Goal: Task Accomplishment & Management: Manage account settings

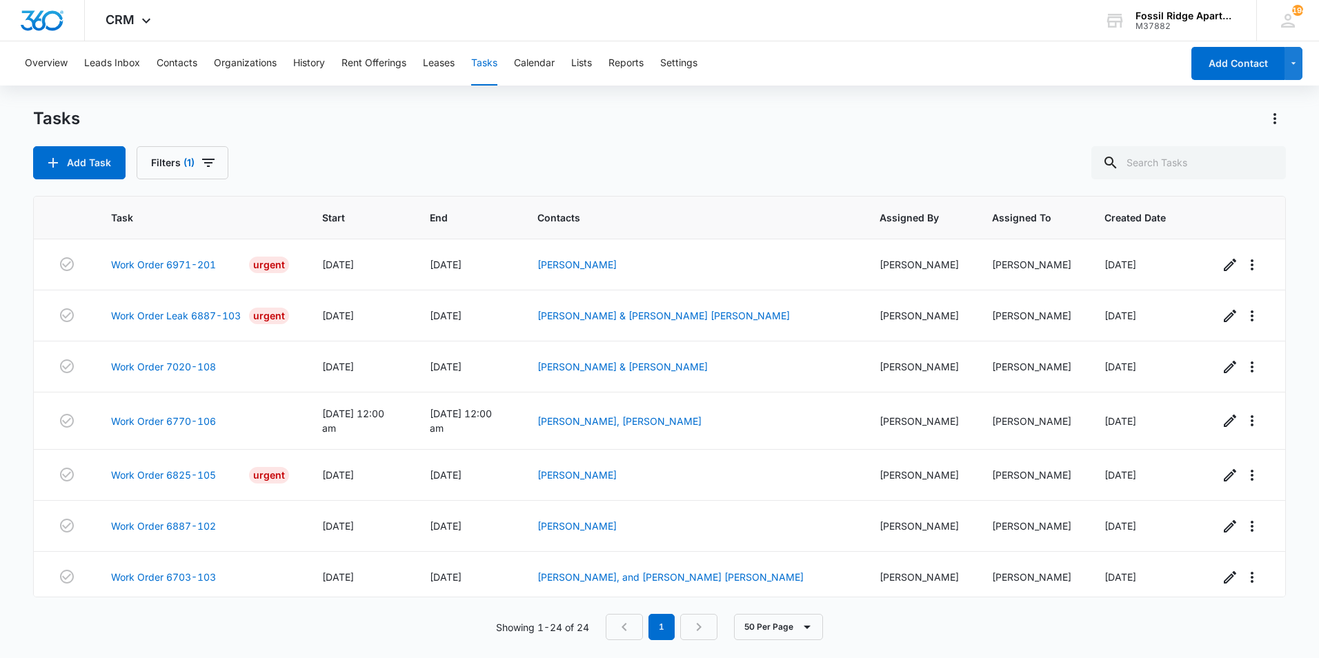
scroll to position [898, 0]
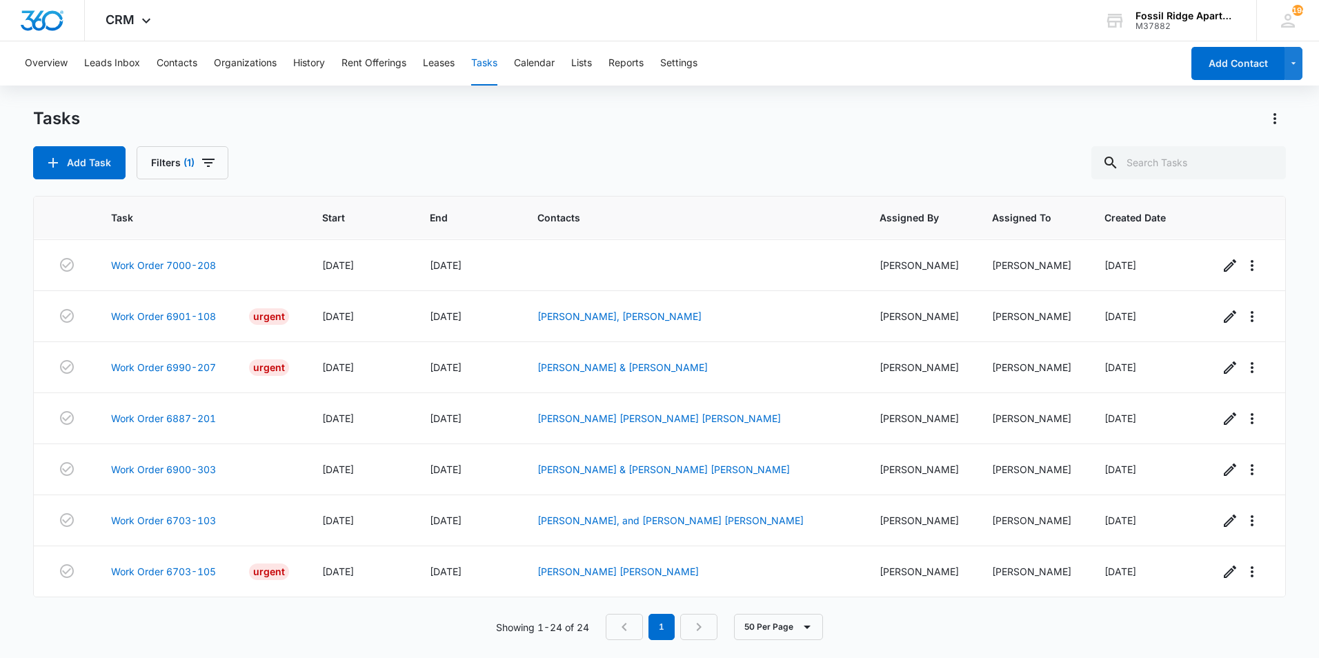
click at [482, 61] on button "Tasks" at bounding box center [484, 63] width 26 height 44
click at [194, 161] on button "Filters (1)" at bounding box center [183, 162] width 92 height 33
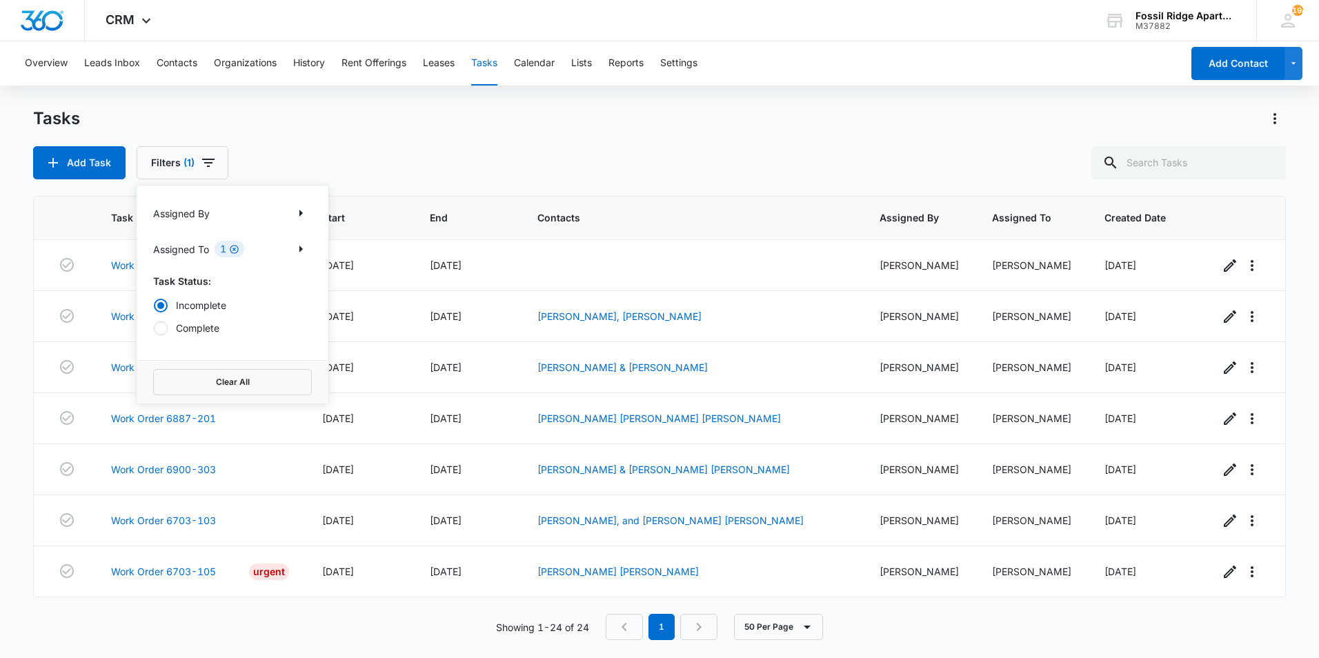
click at [238, 250] on icon "Clear" at bounding box center [234, 249] width 9 height 9
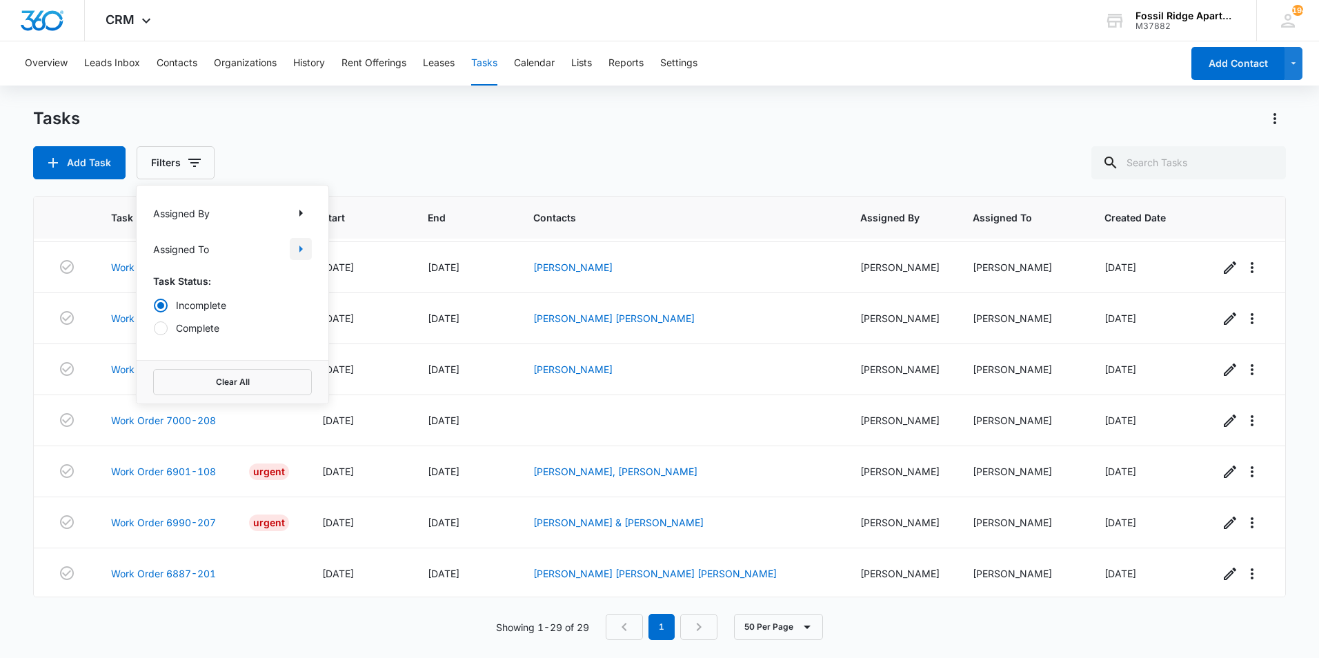
click at [297, 249] on icon "Show Assigned To filters" at bounding box center [301, 249] width 17 height 17
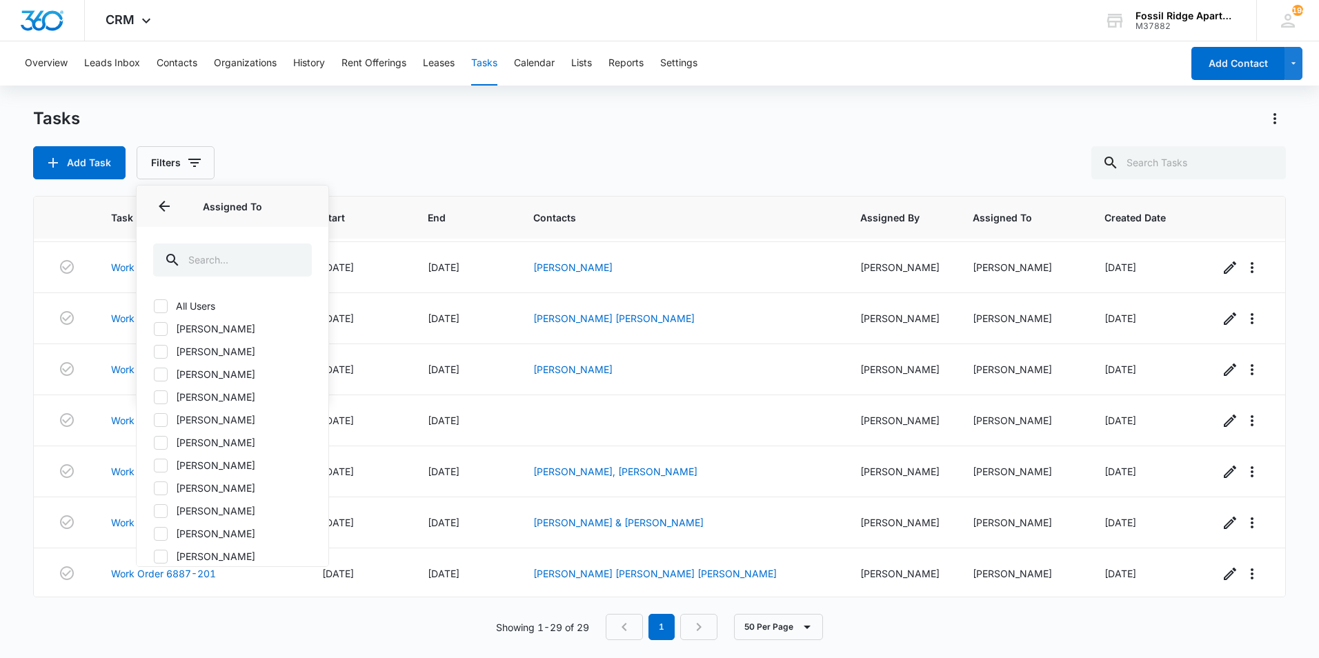
click at [159, 437] on icon at bounding box center [161, 443] width 12 height 12
click at [154, 442] on input "[PERSON_NAME]" at bounding box center [153, 442] width 1 height 1
checkbox input "true"
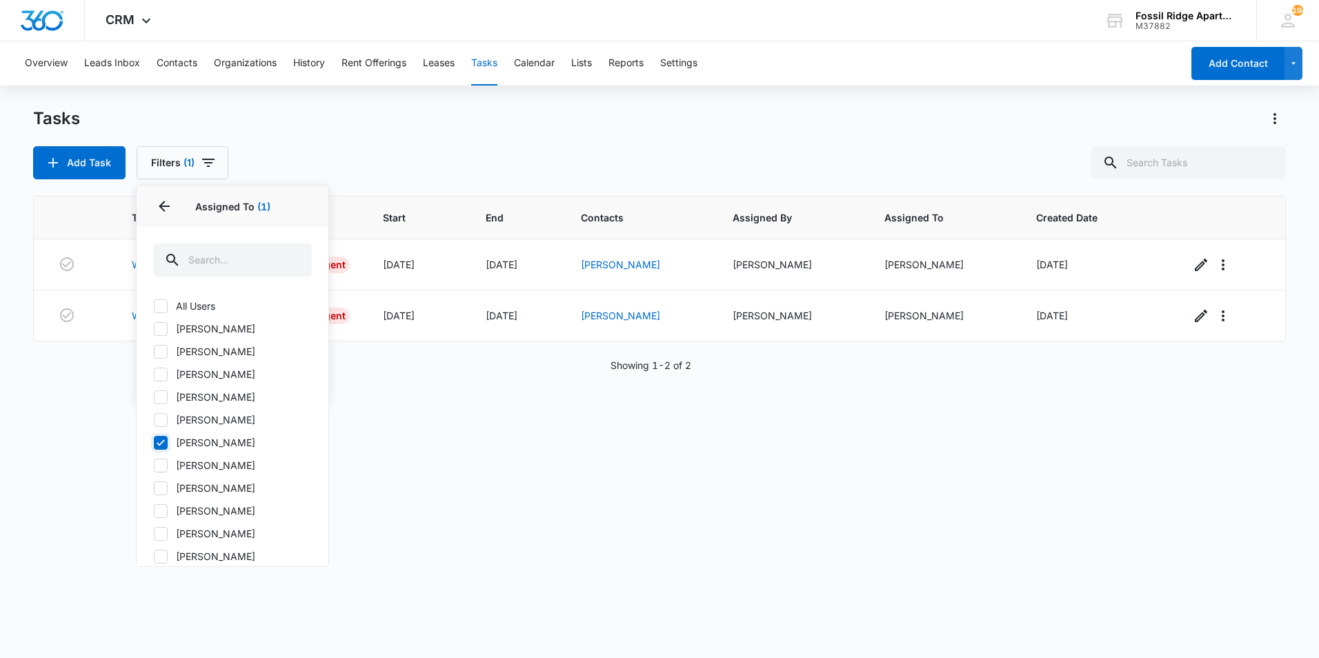
scroll to position [0, 0]
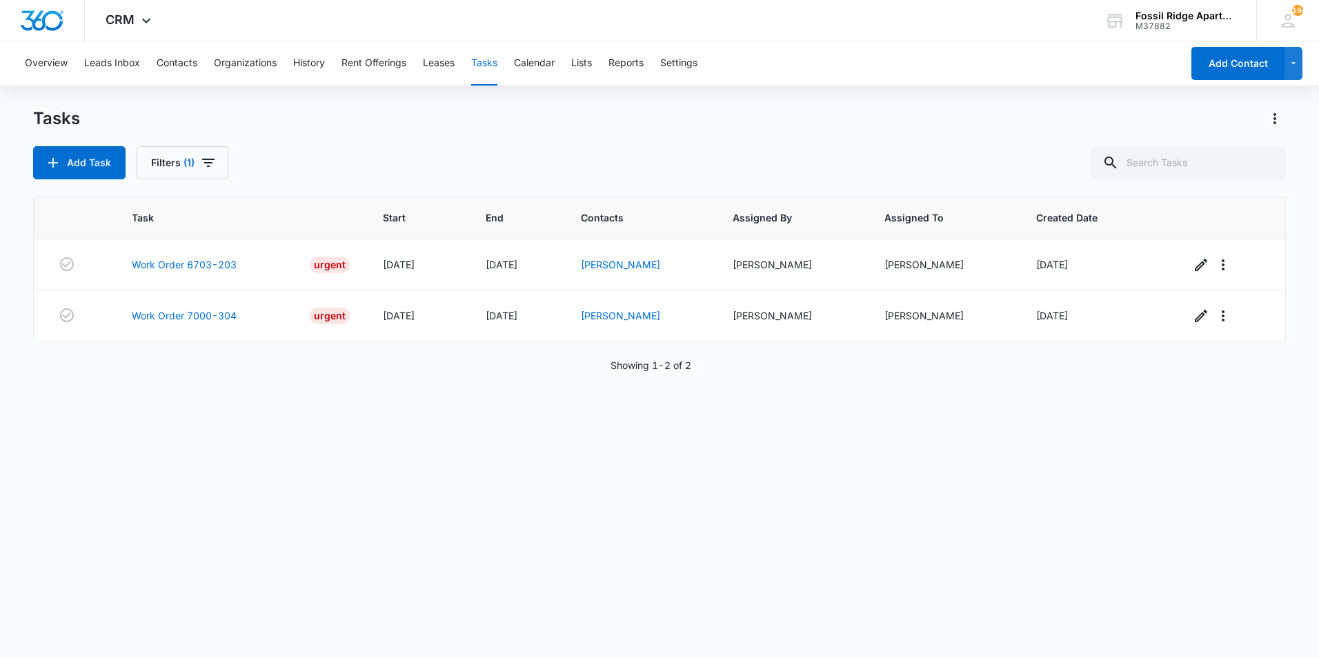
click at [411, 431] on div "Task Start End Contacts Assigned By Assigned To Created Date Work Order 6703-20…" at bounding box center [659, 418] width 1253 height 444
click at [219, 320] on link "Work Order 7000-304" at bounding box center [184, 315] width 105 height 14
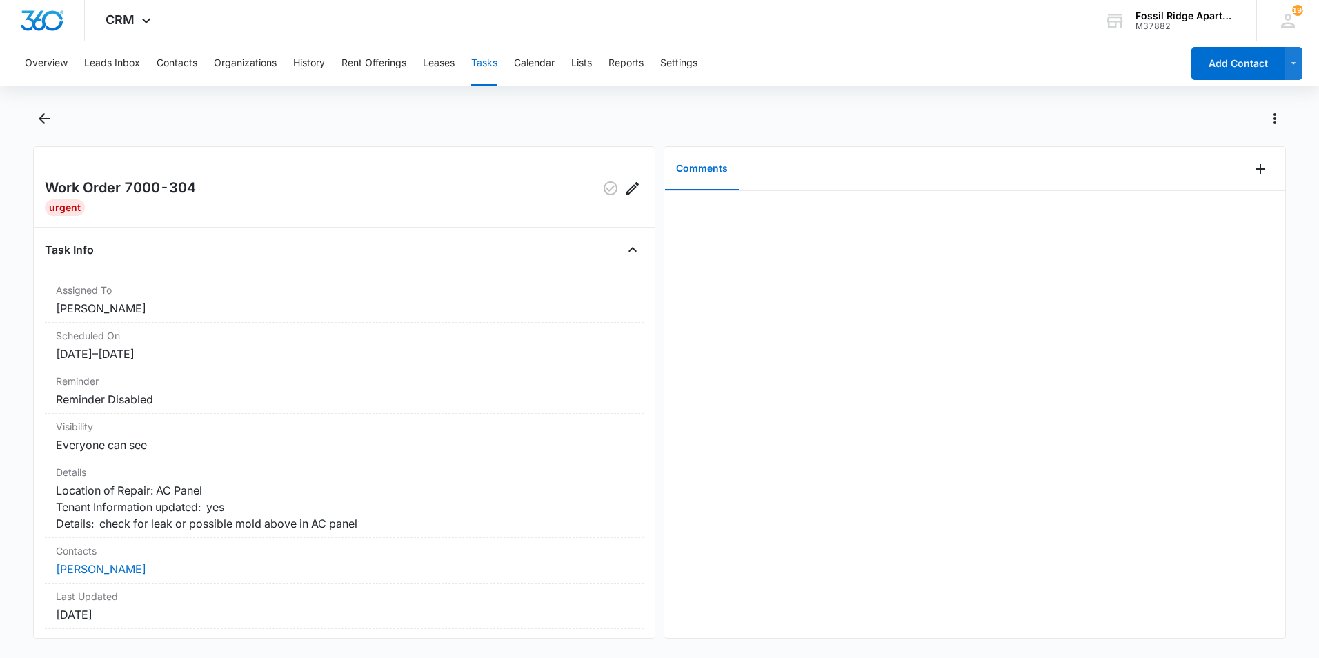
click at [497, 68] on button "Tasks" at bounding box center [484, 63] width 26 height 44
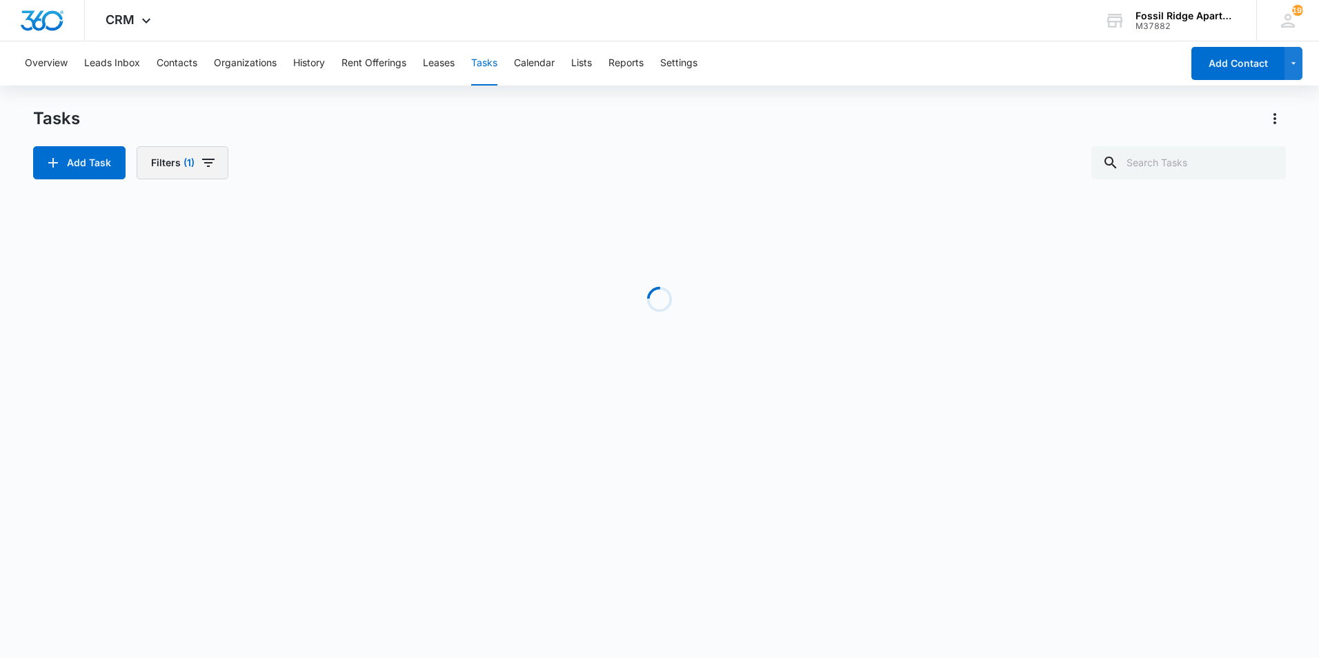
click at [187, 162] on span "(1)" at bounding box center [189, 163] width 11 height 10
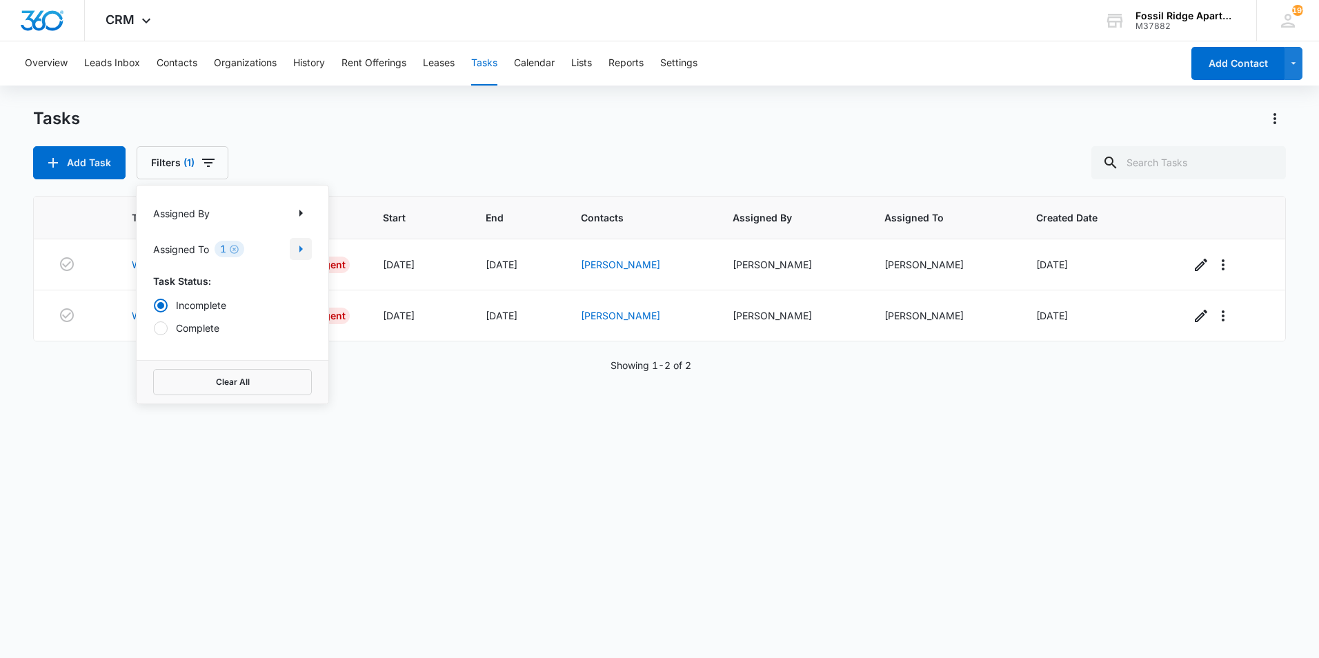
click at [298, 246] on icon "Show Assigned To filters" at bounding box center [301, 249] width 17 height 17
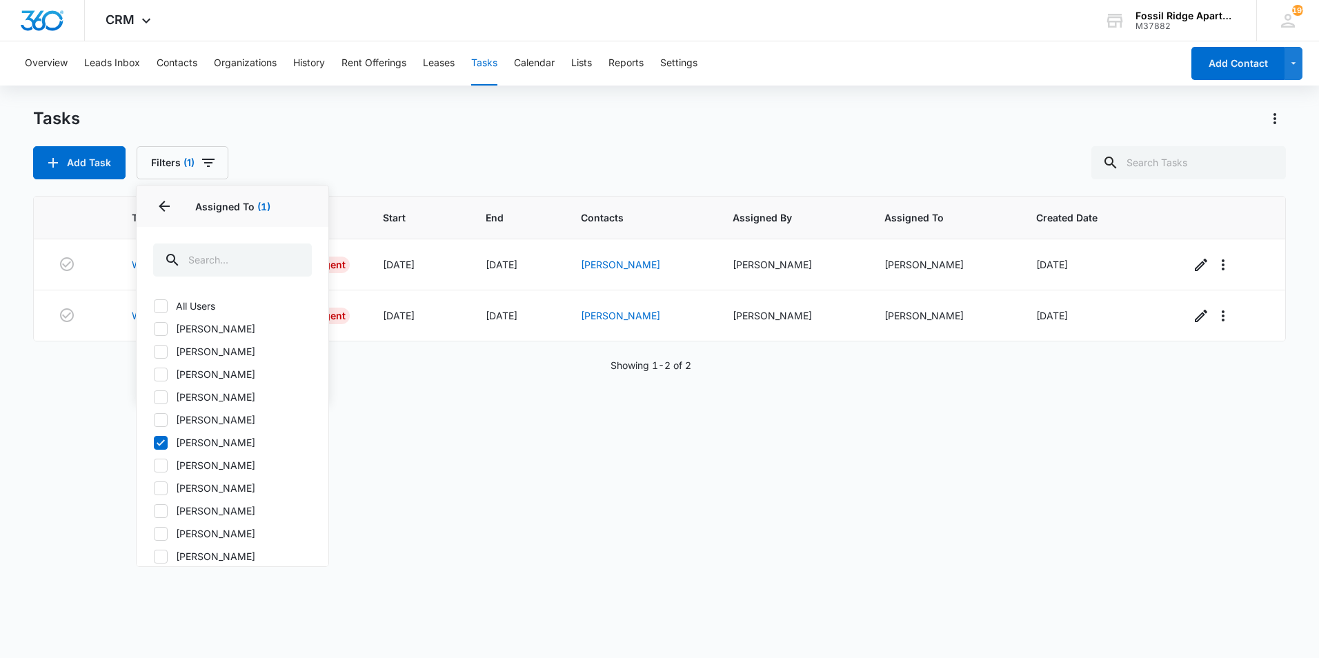
click at [551, 453] on div "Task Start End Contacts Assigned By Assigned To Created Date Work Order 6703-20…" at bounding box center [659, 418] width 1253 height 444
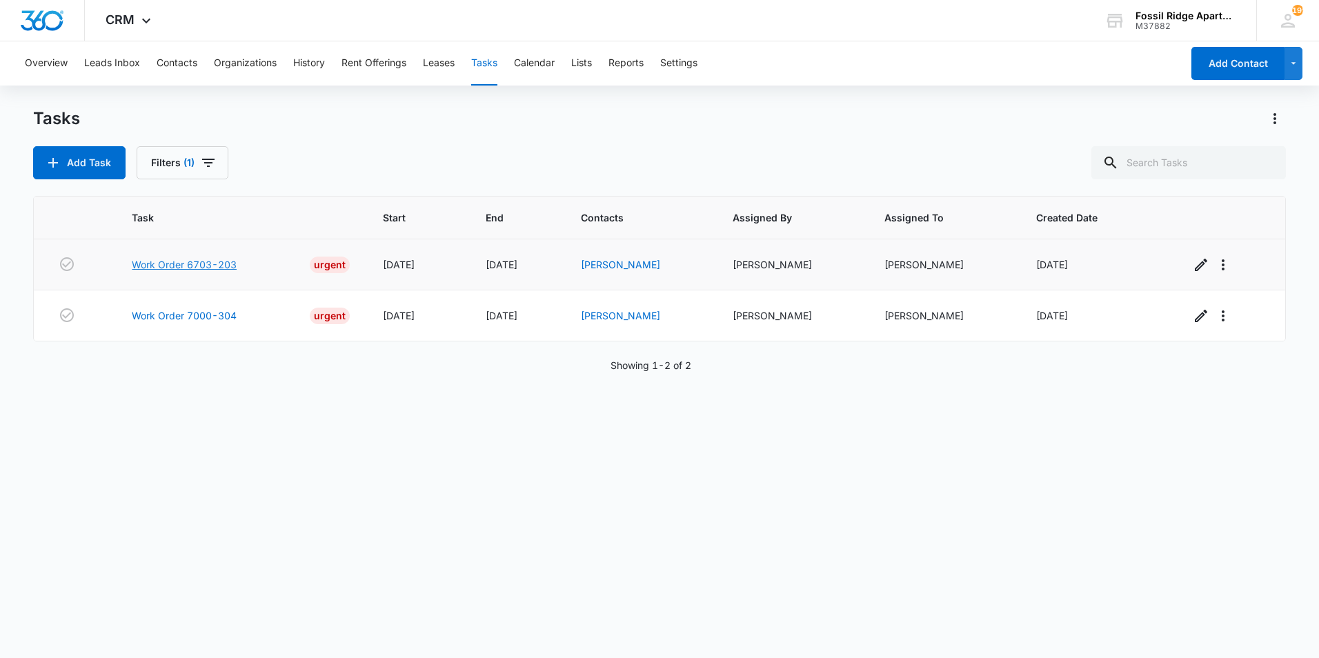
click at [157, 264] on link "Work Order 6703-203" at bounding box center [184, 264] width 105 height 14
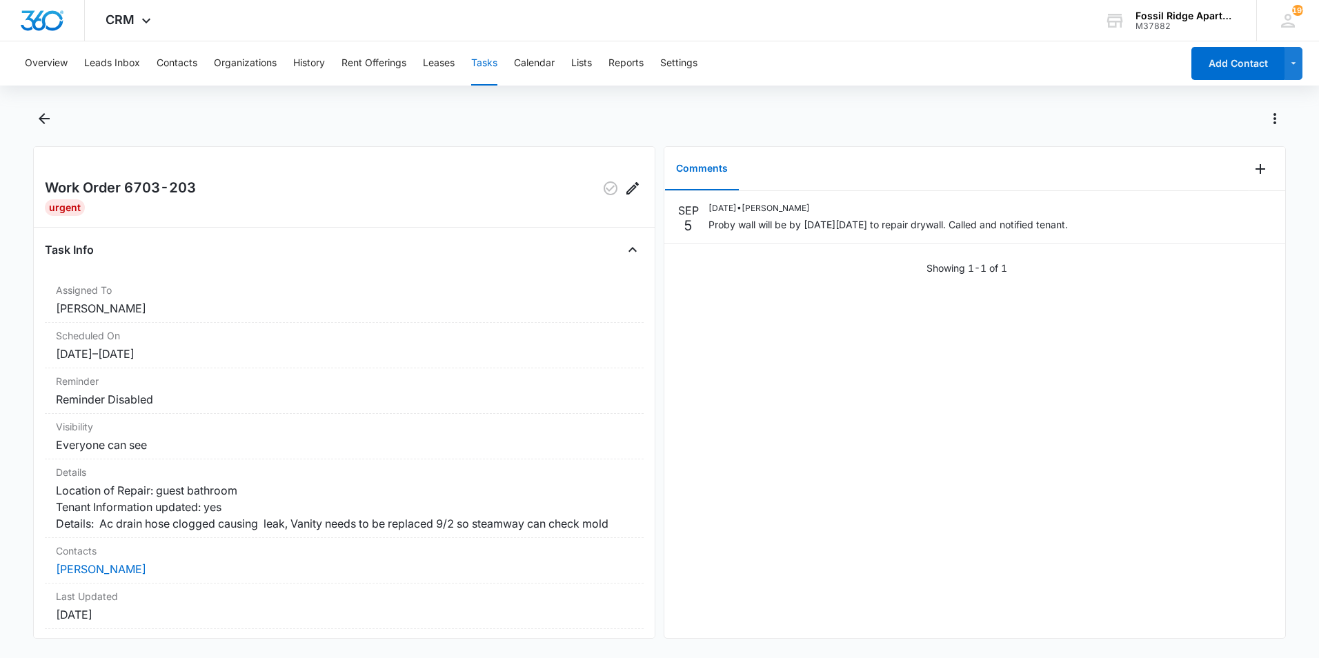
click at [489, 71] on button "Tasks" at bounding box center [484, 63] width 26 height 44
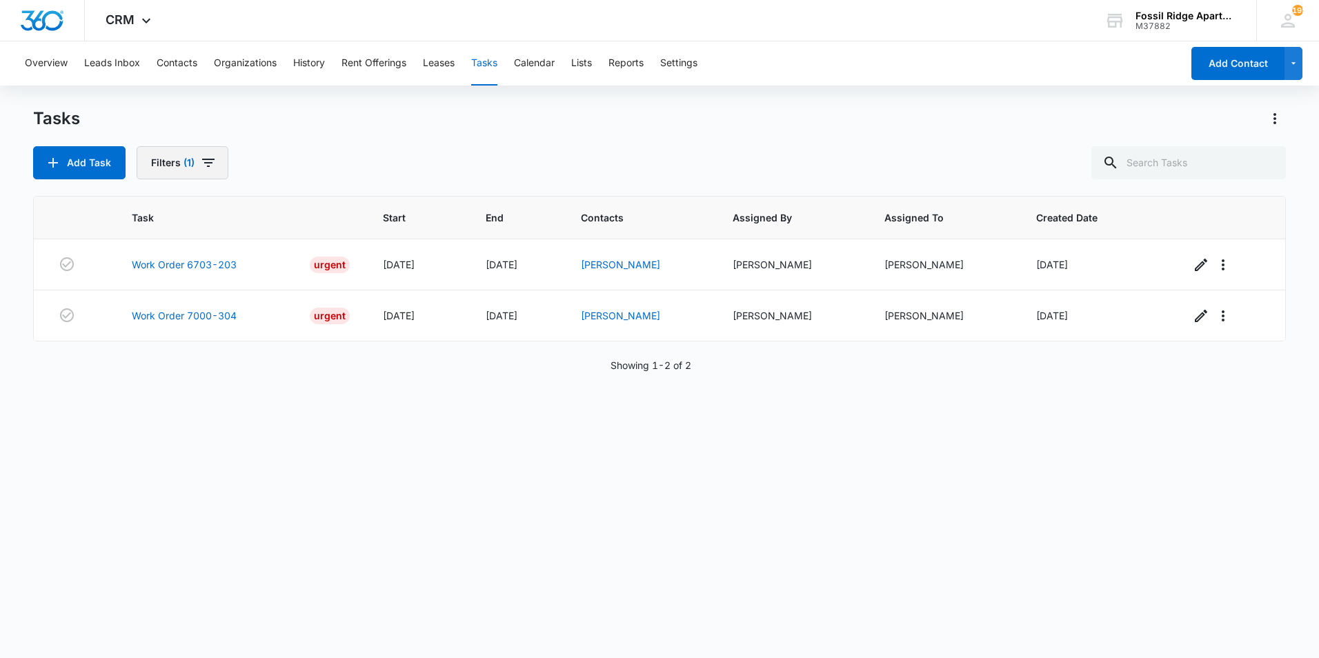
click at [197, 164] on button "Filters (1)" at bounding box center [183, 162] width 92 height 33
click at [234, 252] on icon "Clear" at bounding box center [234, 249] width 10 height 10
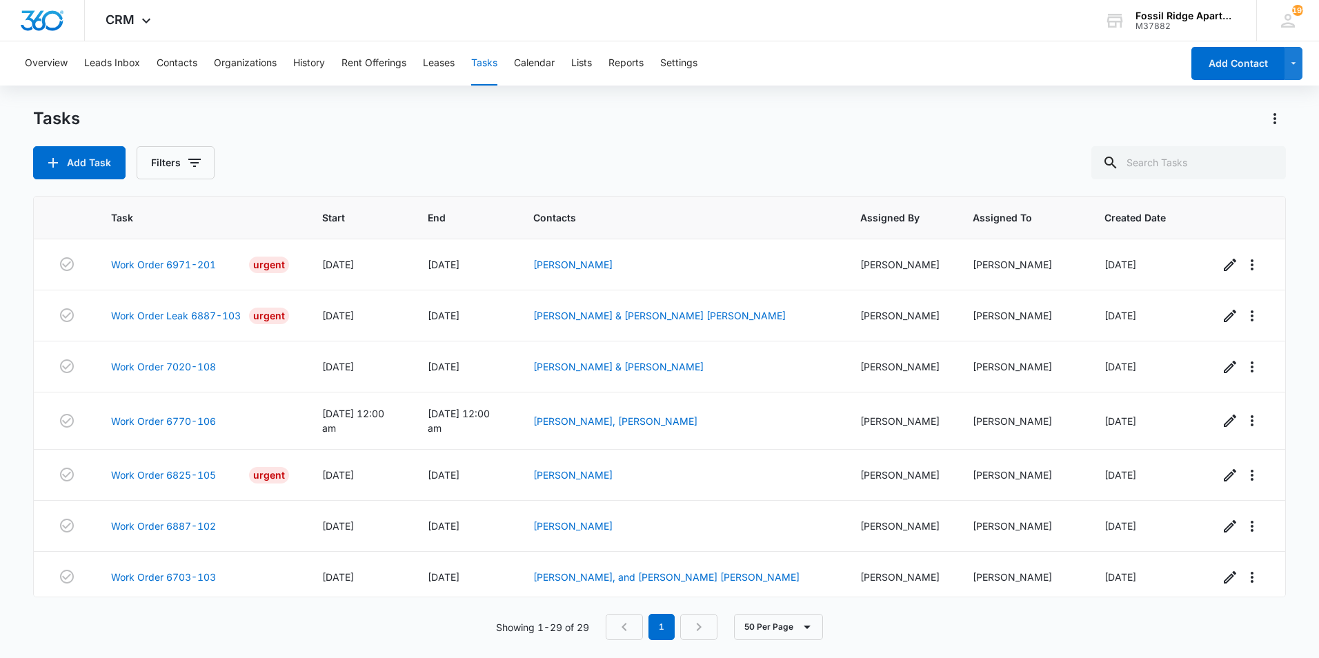
click at [299, 151] on div "Add Task Filters" at bounding box center [659, 162] width 1253 height 33
click at [213, 317] on link "Work Order Leak 6887-103" at bounding box center [176, 315] width 130 height 14
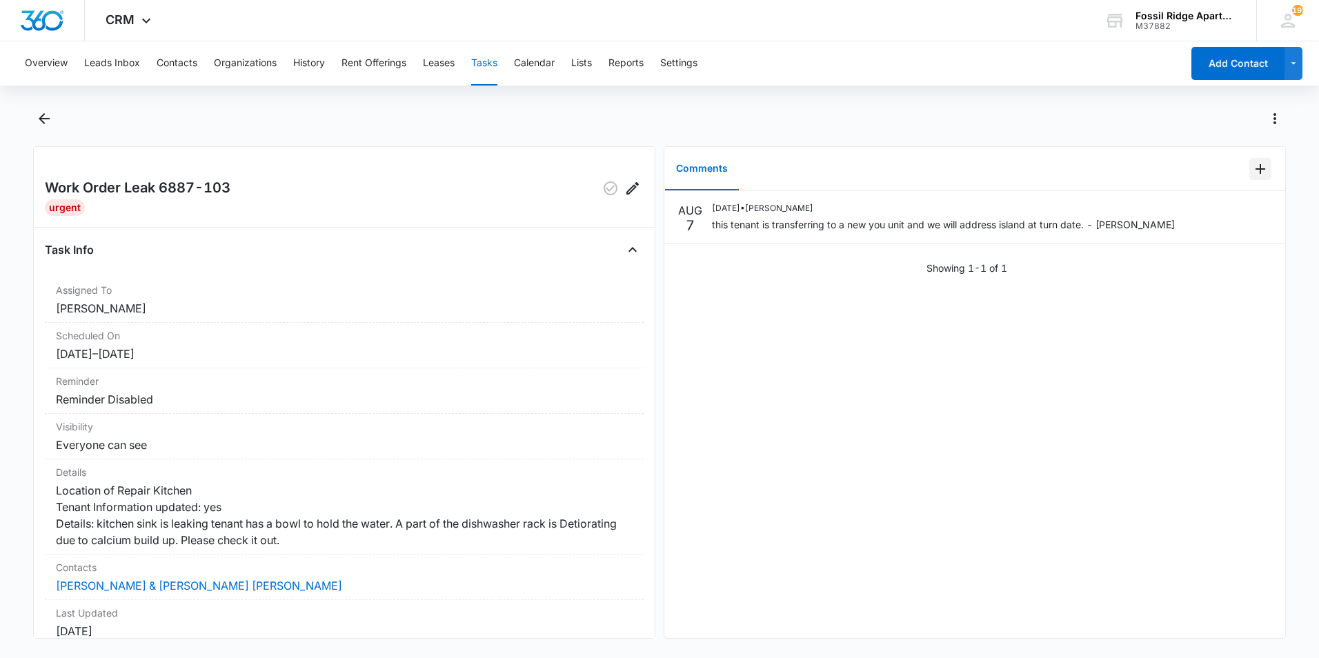
click at [1252, 175] on icon "Add Comment" at bounding box center [1260, 169] width 17 height 17
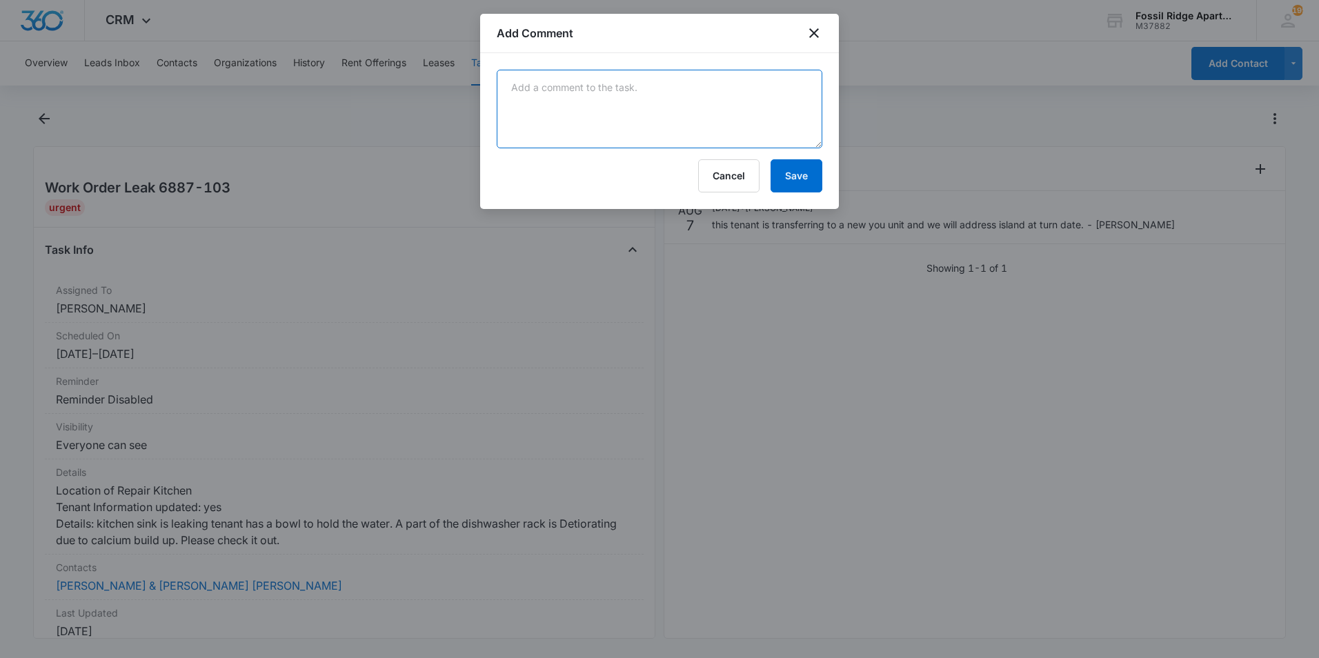
click at [714, 121] on textarea at bounding box center [660, 109] width 326 height 79
type textarea "d"
type textarea "damaged drywall repaired. new kitchen sink base installed"
click at [785, 174] on button "Save" at bounding box center [797, 175] width 52 height 33
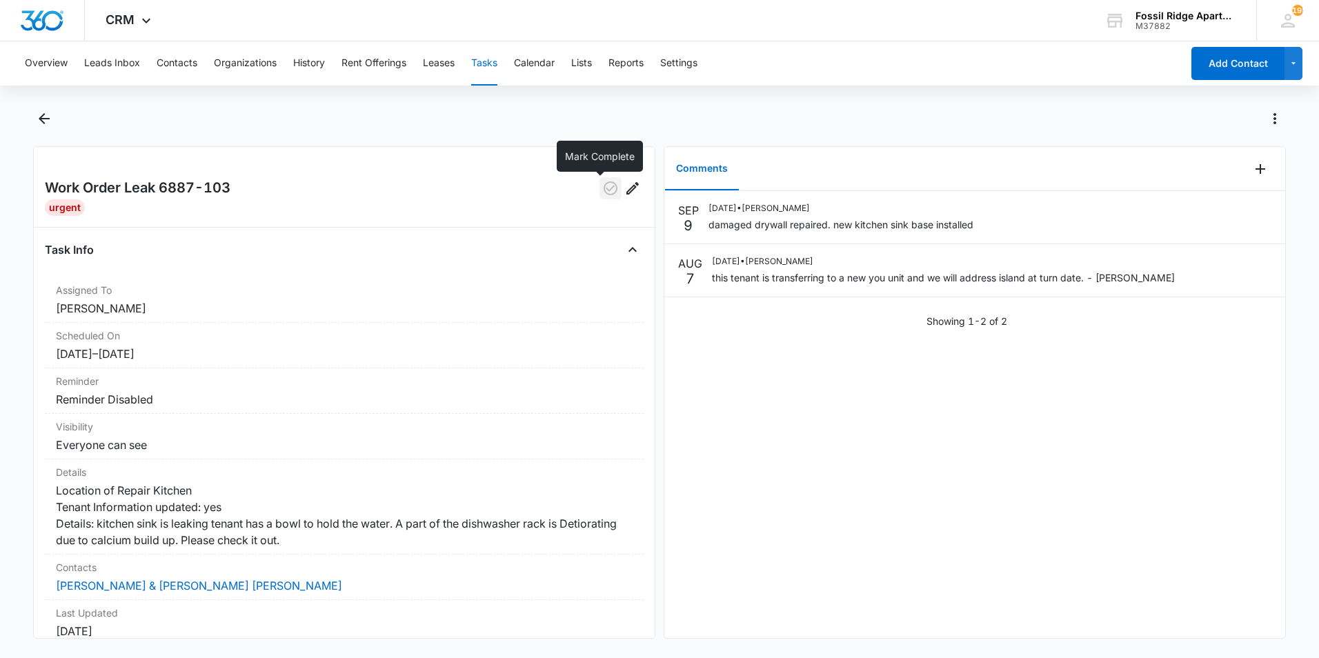
click at [602, 192] on icon "button" at bounding box center [610, 188] width 17 height 17
click at [46, 117] on icon "Back" at bounding box center [44, 118] width 17 height 17
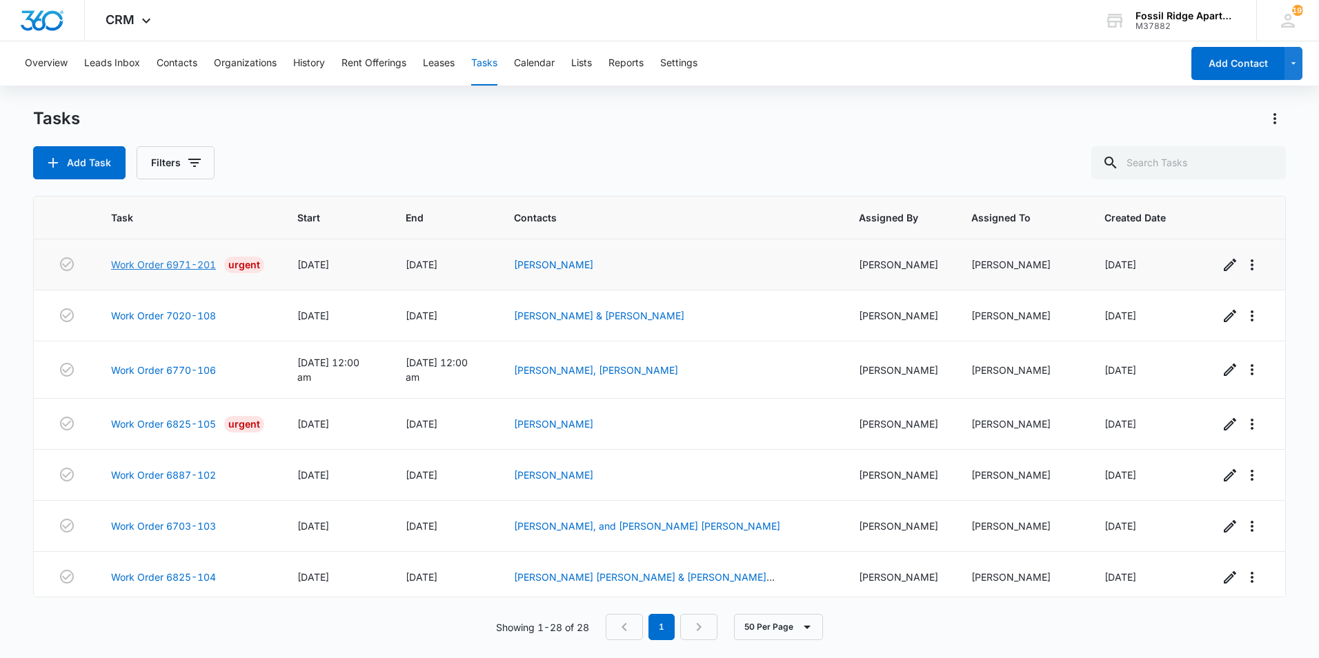
click at [193, 268] on link "Work Order 6971-201" at bounding box center [163, 264] width 105 height 14
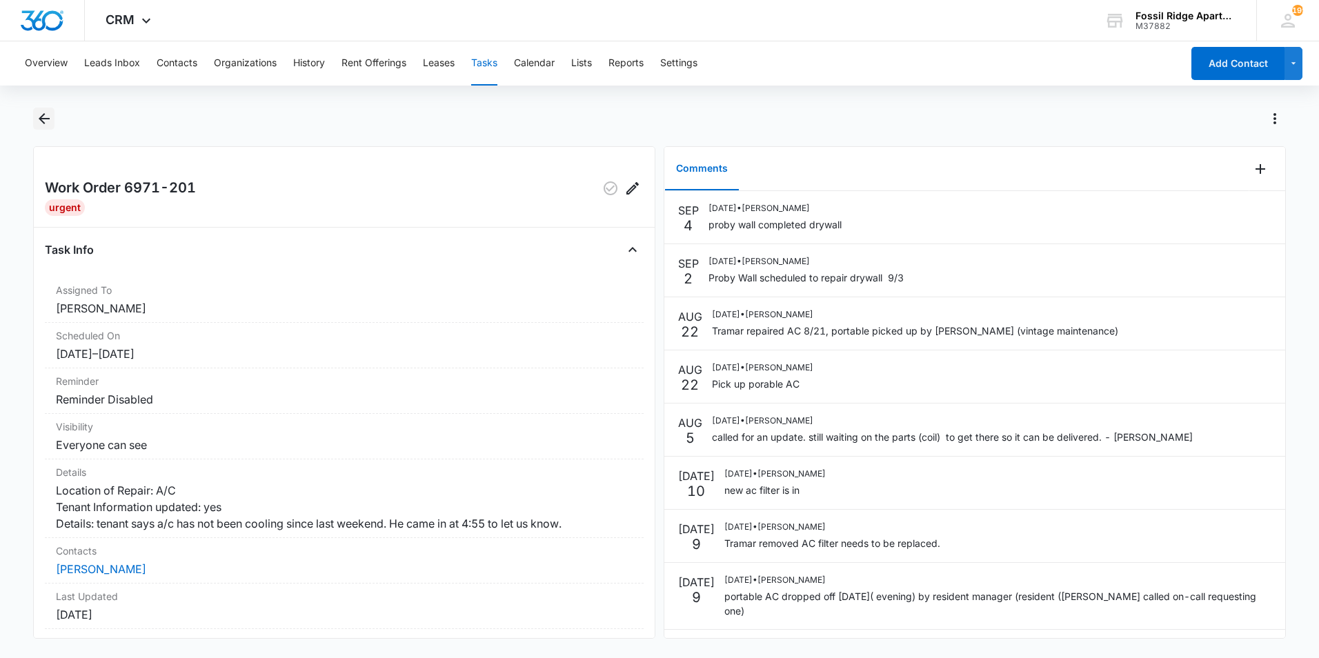
click at [48, 118] on icon "Back" at bounding box center [44, 118] width 11 height 11
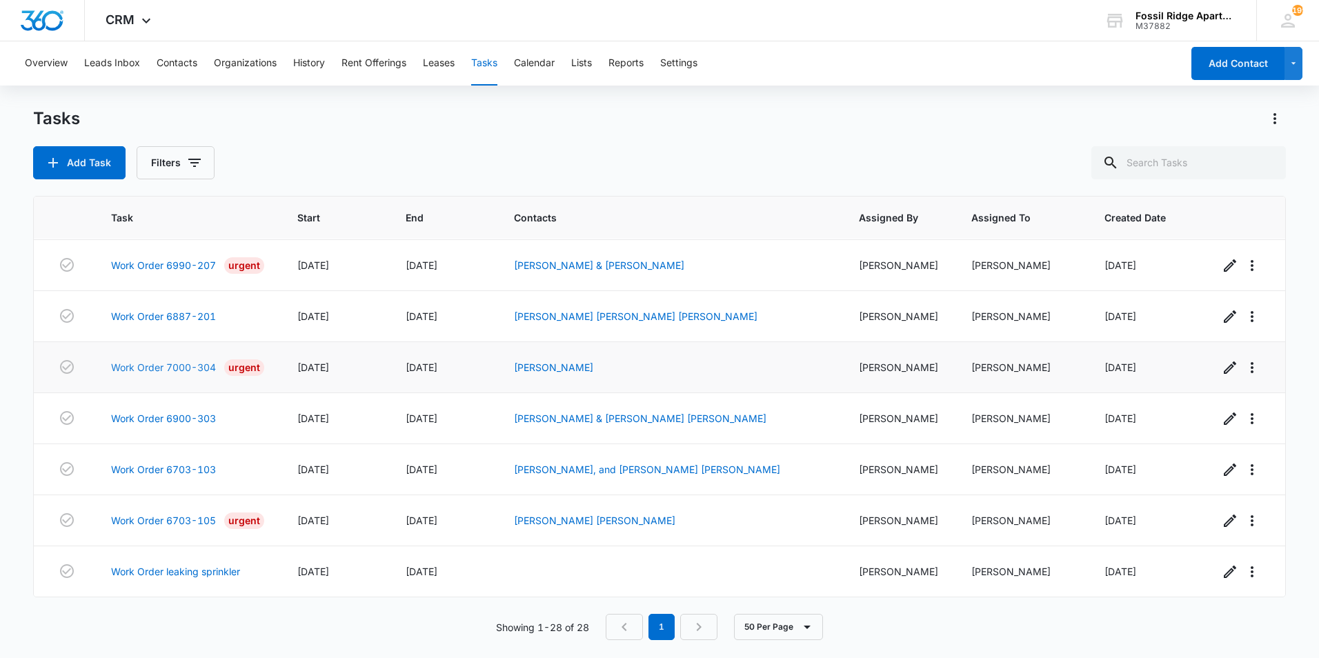
scroll to position [1130, 0]
click at [202, 522] on link "Work Order 6703-105" at bounding box center [163, 520] width 105 height 14
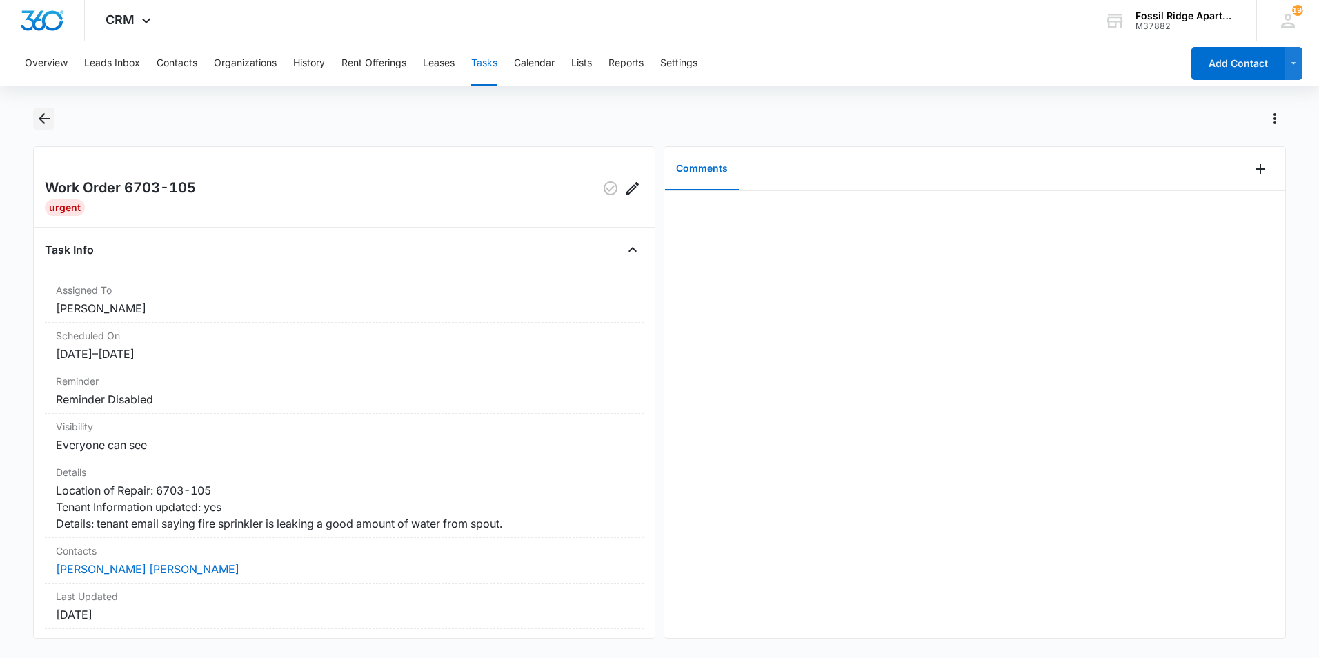
click at [46, 122] on icon "Back" at bounding box center [44, 118] width 17 height 17
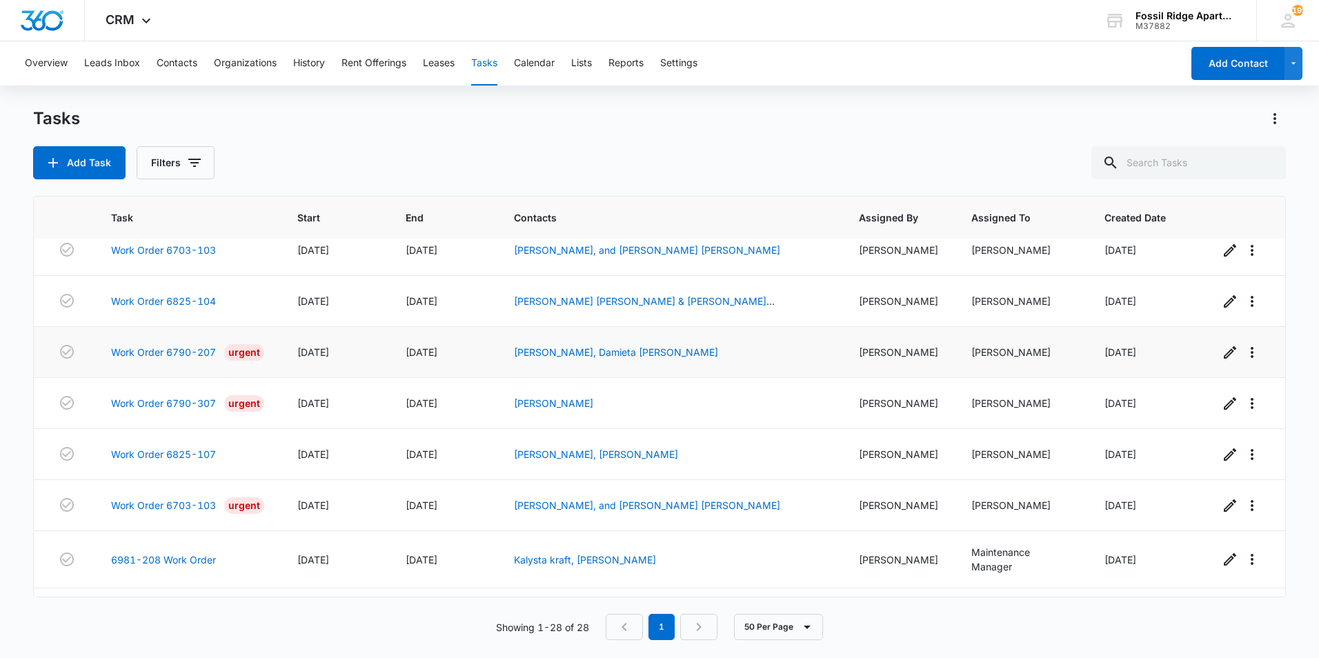
scroll to position [483, 0]
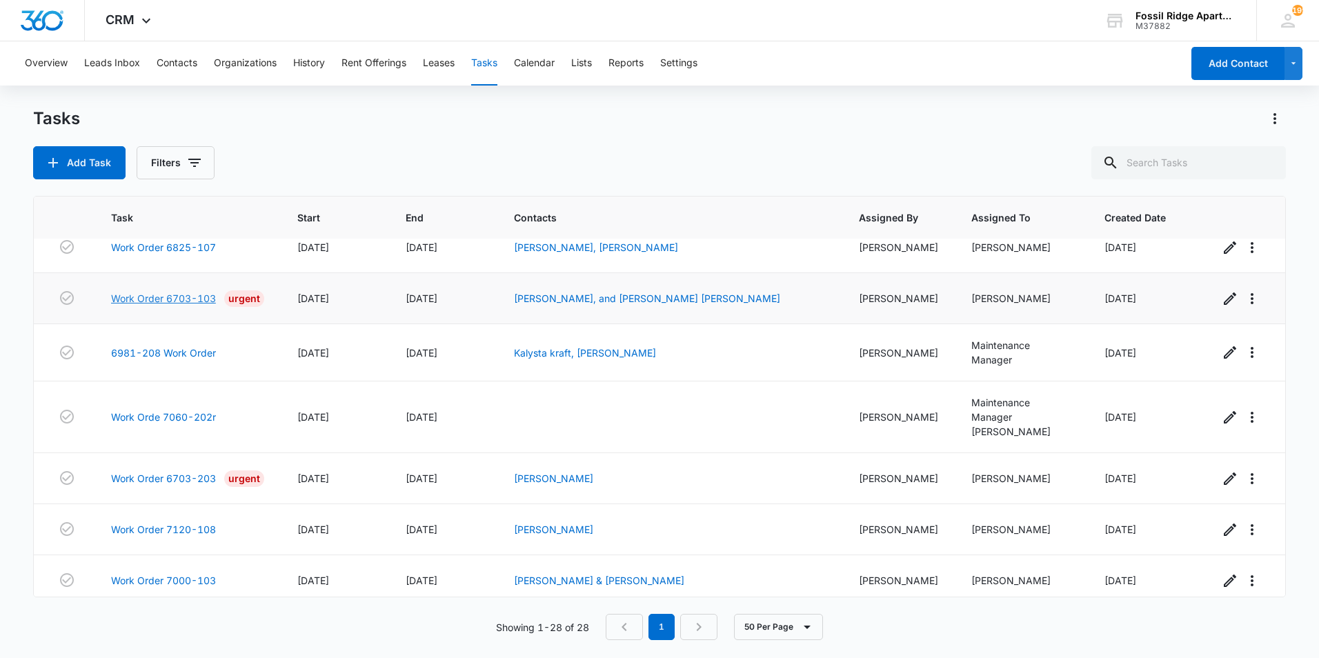
click at [168, 304] on link "Work Order 6703-103" at bounding box center [163, 298] width 105 height 14
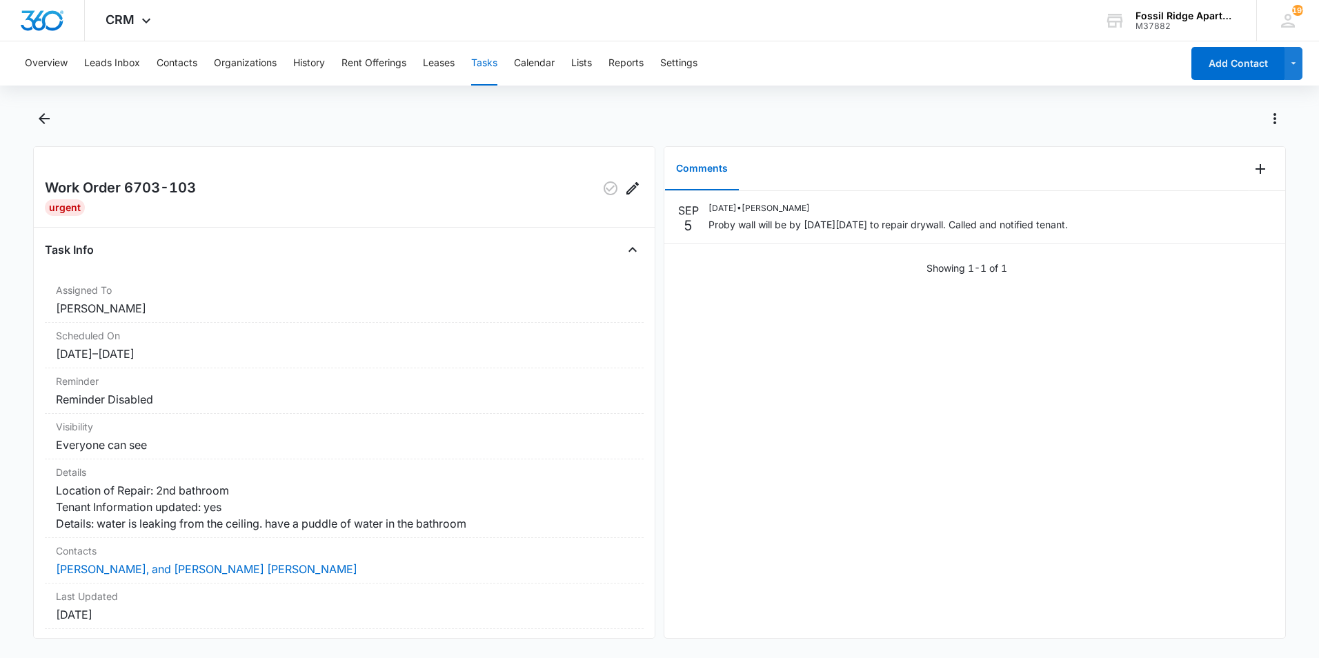
click at [480, 69] on button "Tasks" at bounding box center [484, 63] width 26 height 44
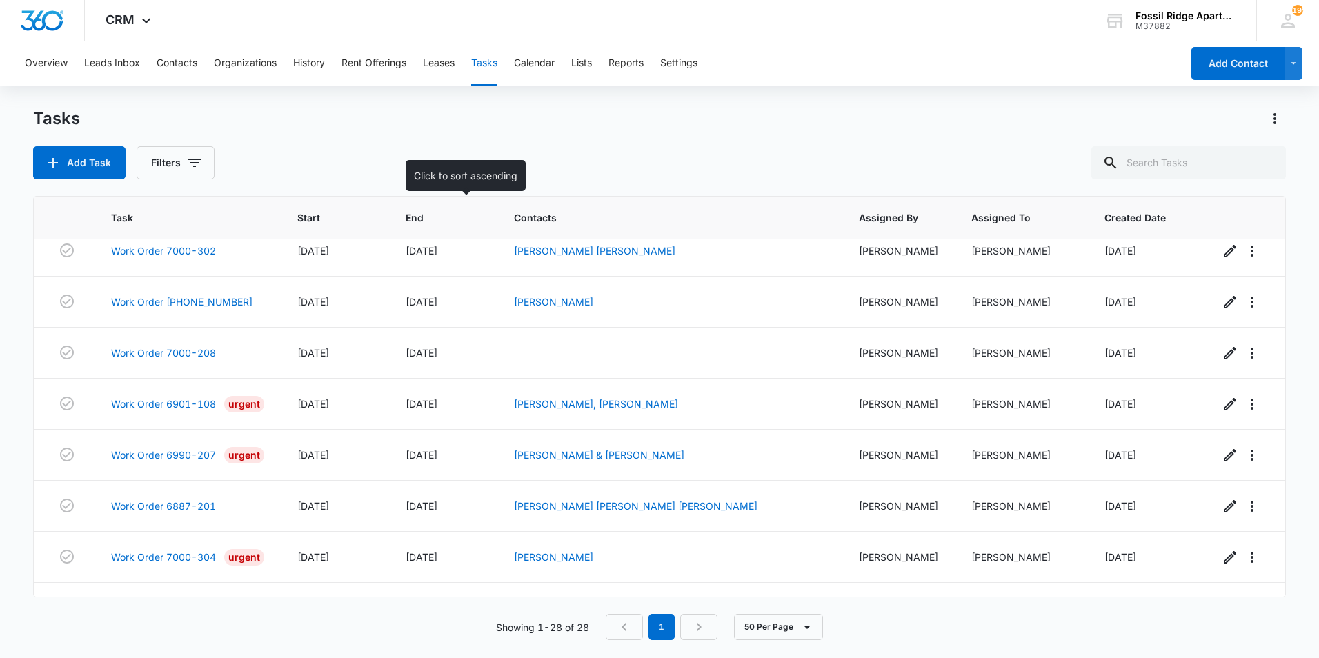
scroll to position [1130, 0]
